Goal: Task Accomplishment & Management: Manage account settings

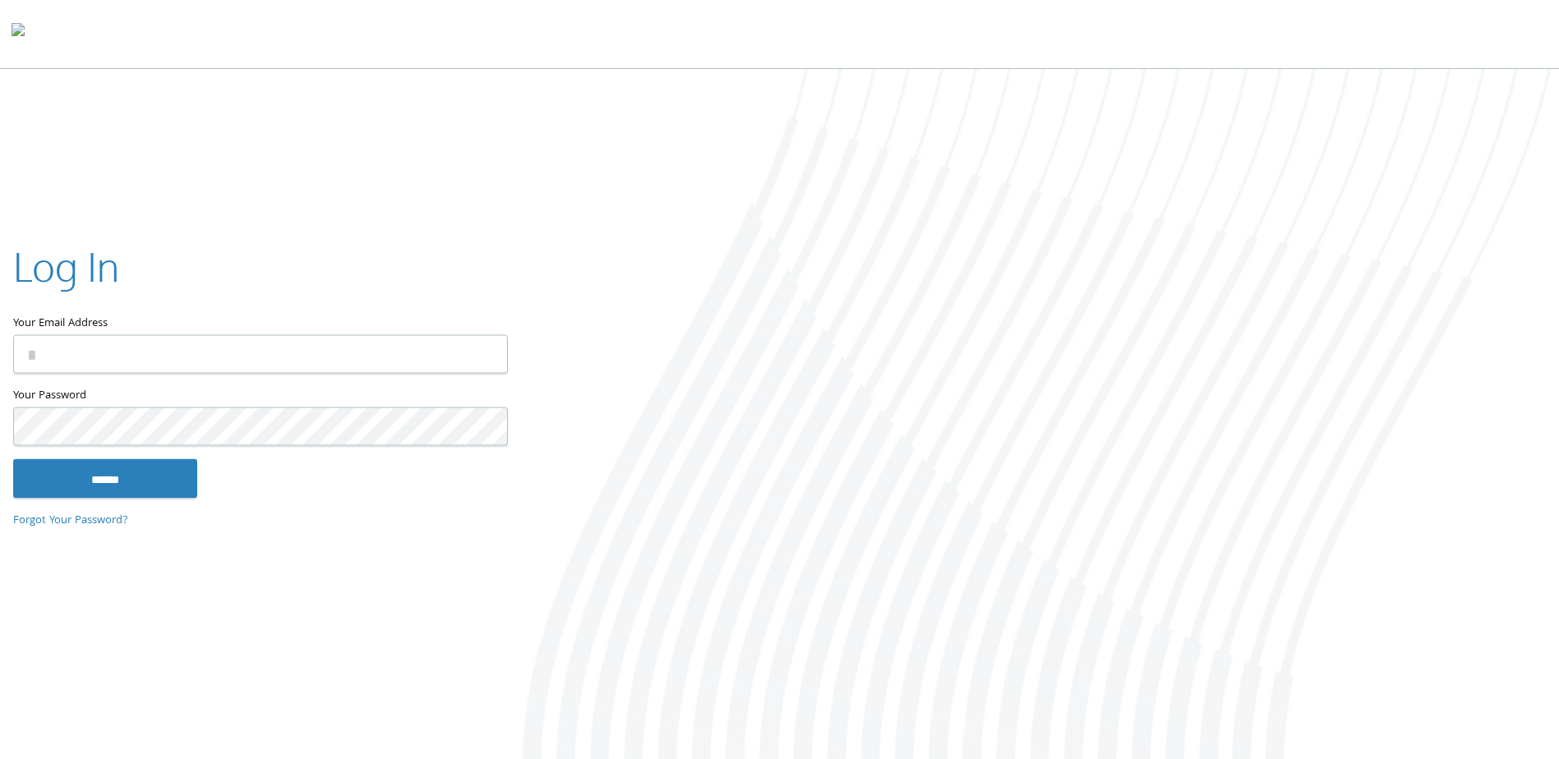
type input "**********"
click at [27, 466] on input "******" at bounding box center [105, 478] width 184 height 39
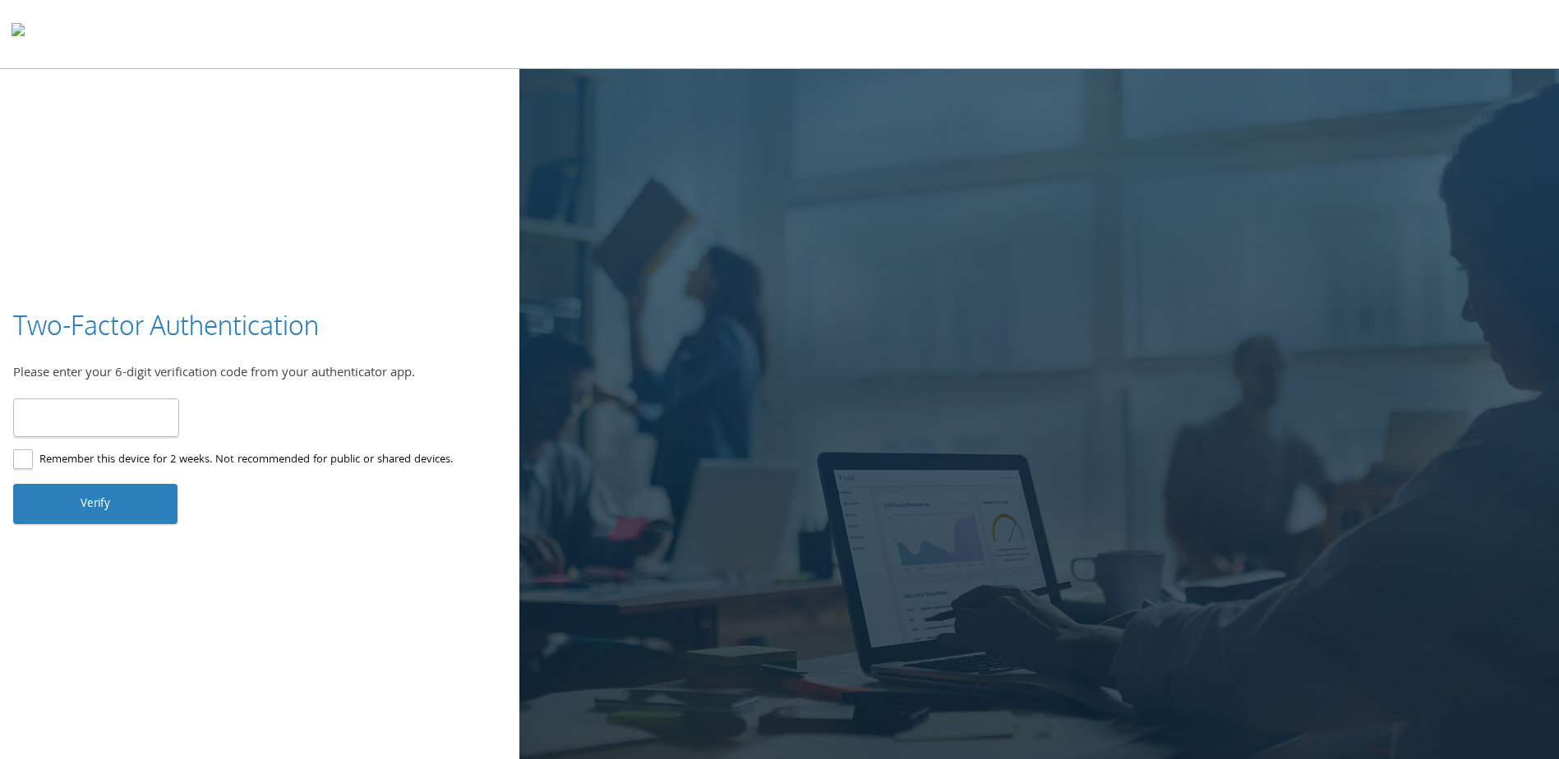
type input "******"
click at [91, 508] on button "Verify" at bounding box center [95, 503] width 164 height 39
